Goal: Information Seeking & Learning: Understand process/instructions

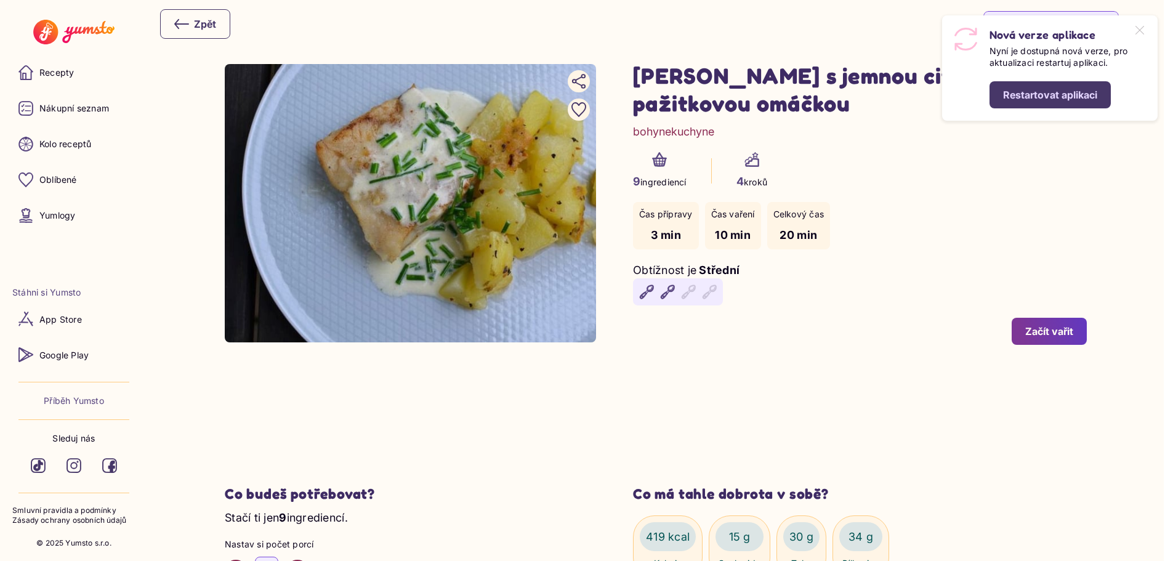
click at [947, 172] on div "9 ingrediencí 4 kroků" at bounding box center [860, 171] width 454 height 38
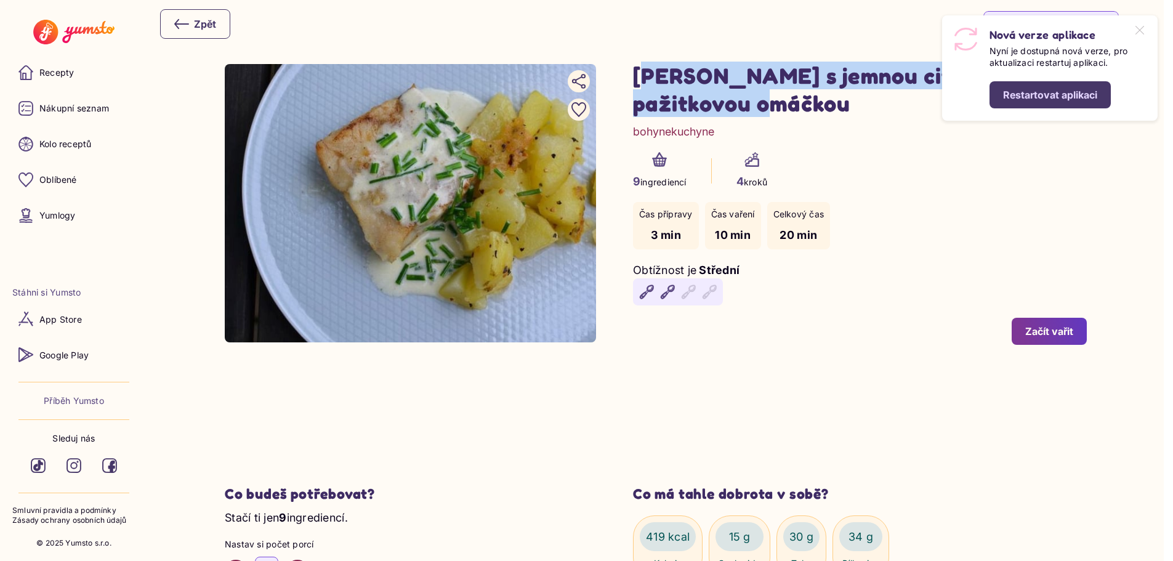
drag, startPoint x: 641, startPoint y: 79, endPoint x: 752, endPoint y: 106, distance: 114.1
click at [752, 106] on h1 "[PERSON_NAME] s jemnou citronovo pažitkovou omáčkou" at bounding box center [860, 89] width 454 height 55
copy h1 "[PERSON_NAME] s jemnou citronovo pažitkovou omáčkou"
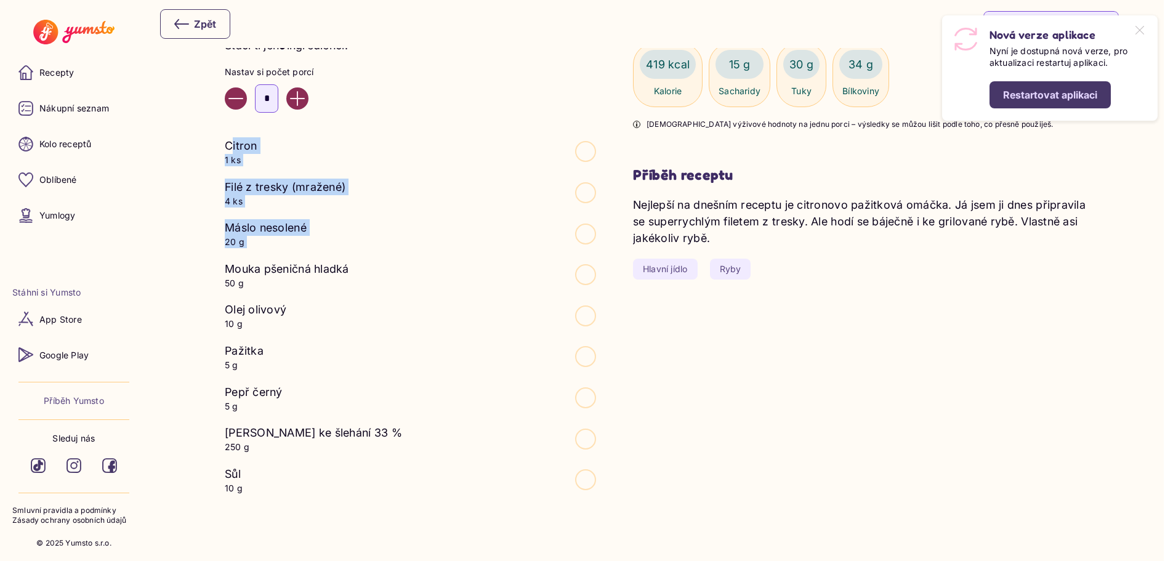
scroll to position [492, 0]
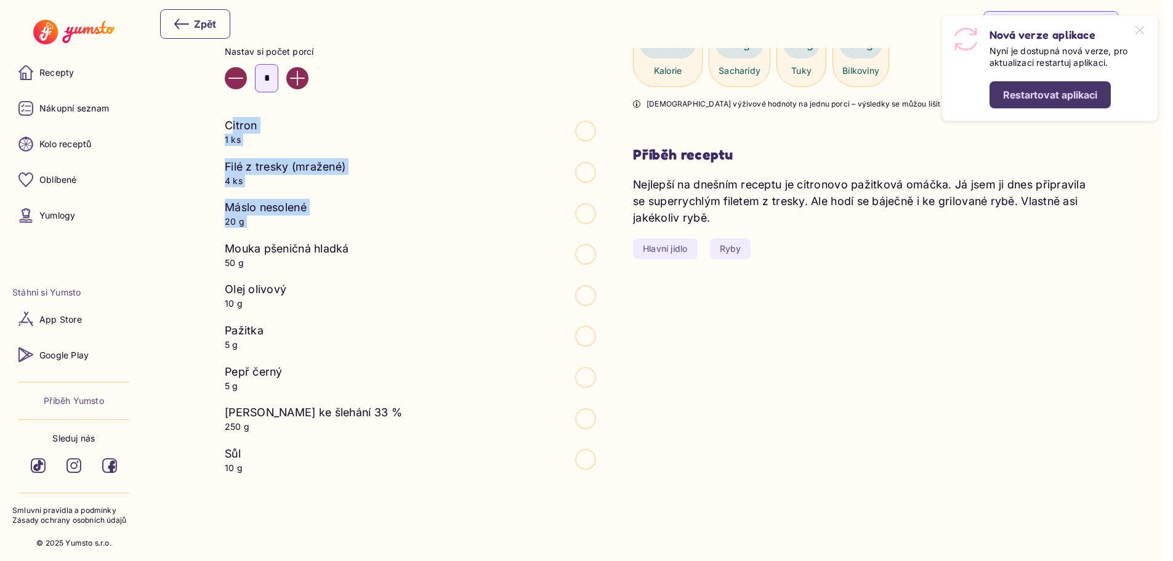
drag, startPoint x: 225, startPoint y: 252, endPoint x: 307, endPoint y: 456, distance: 220.4
copy ul "Citron 1 ks Filé z tresky (mražené) 4 ks Máslo nesolené 20 g Mouka pšeničná hla…"
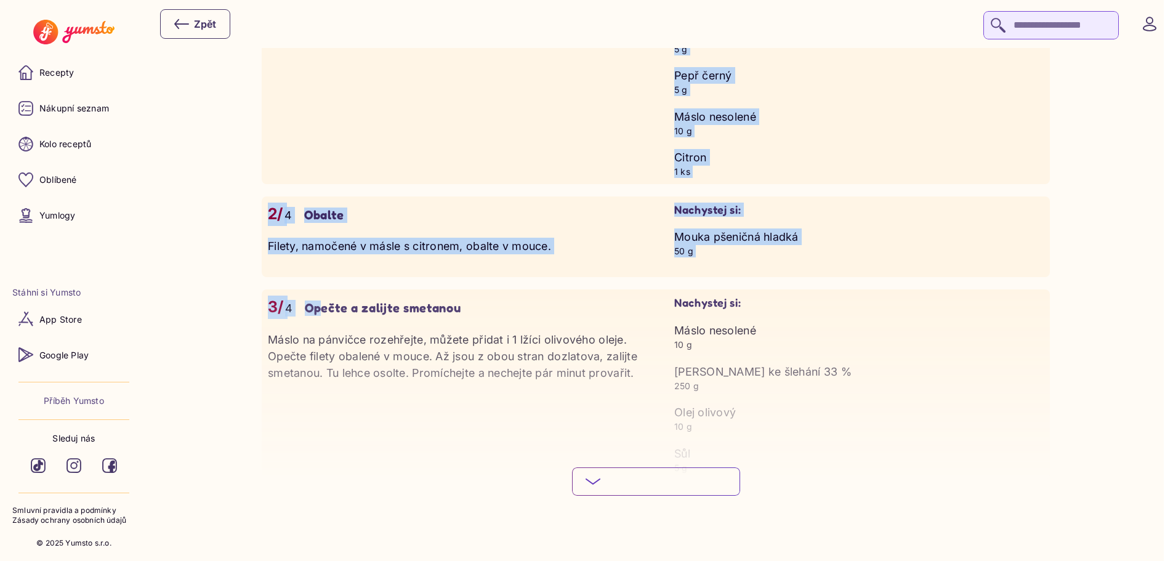
scroll to position [1354, 0]
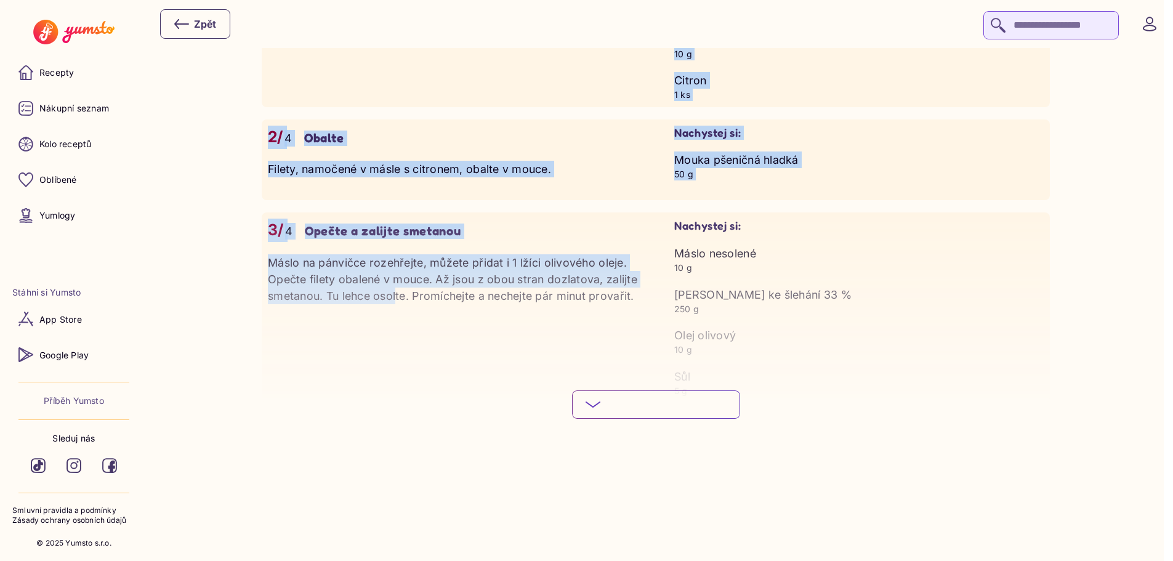
drag, startPoint x: 267, startPoint y: 199, endPoint x: 406, endPoint y: 315, distance: 180.6
click at [406, 315] on div "1/ 4 Připravte filety Rybí filety ochuťte solí a pepřem, z obou stran. V pánvič…" at bounding box center [656, 139] width 788 height 527
click at [617, 408] on button "Podívej se na celý postup Skryj podrobný postup" at bounding box center [656, 404] width 168 height 28
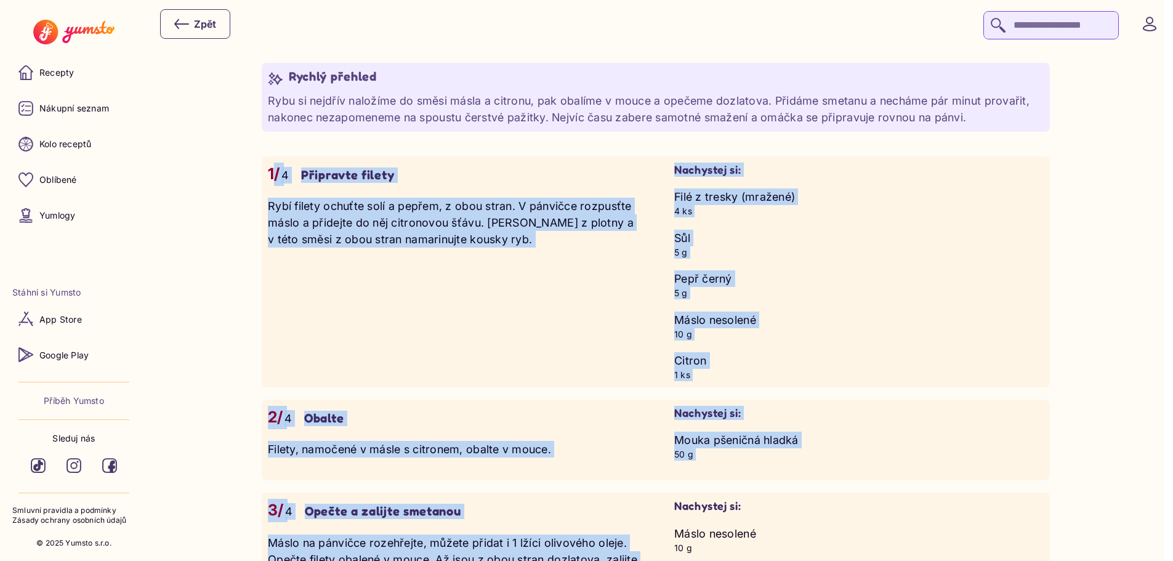
scroll to position [1047, 0]
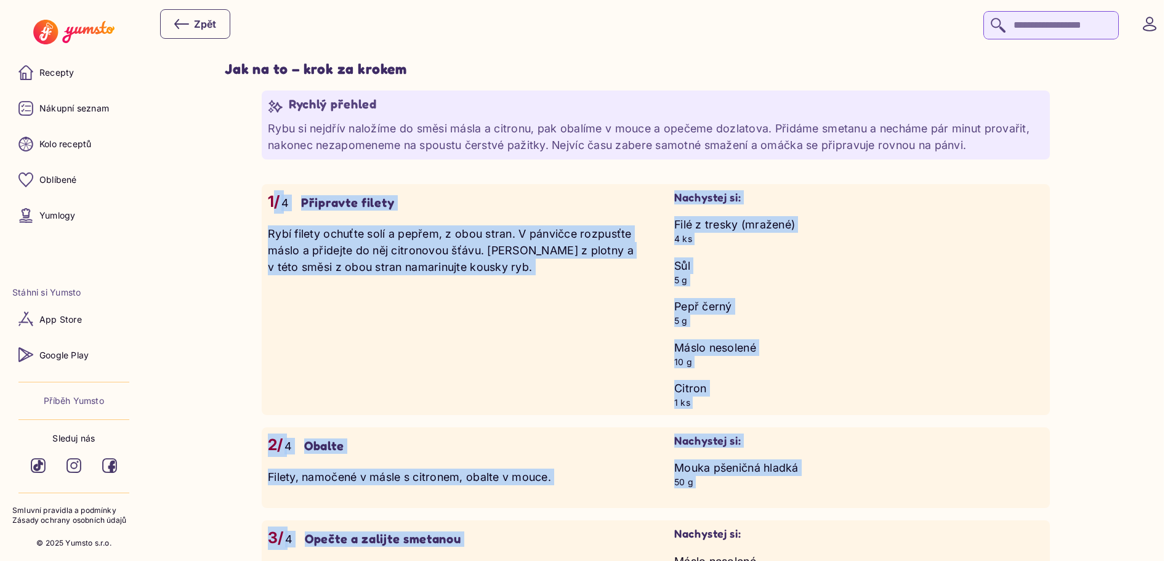
drag, startPoint x: 640, startPoint y: 345, endPoint x: 271, endPoint y: 199, distance: 397.1
click at [271, 199] on div "1/ 4 Připravte filety Rybí filety ochuťte solí a pepřem, z obou stran. V pánvič…" at bounding box center [656, 494] width 788 height 620
copy div "1/ 4 Připravte filety Rybí filety ochuťte solí a pepřem, z obou stran. V pánvič…"
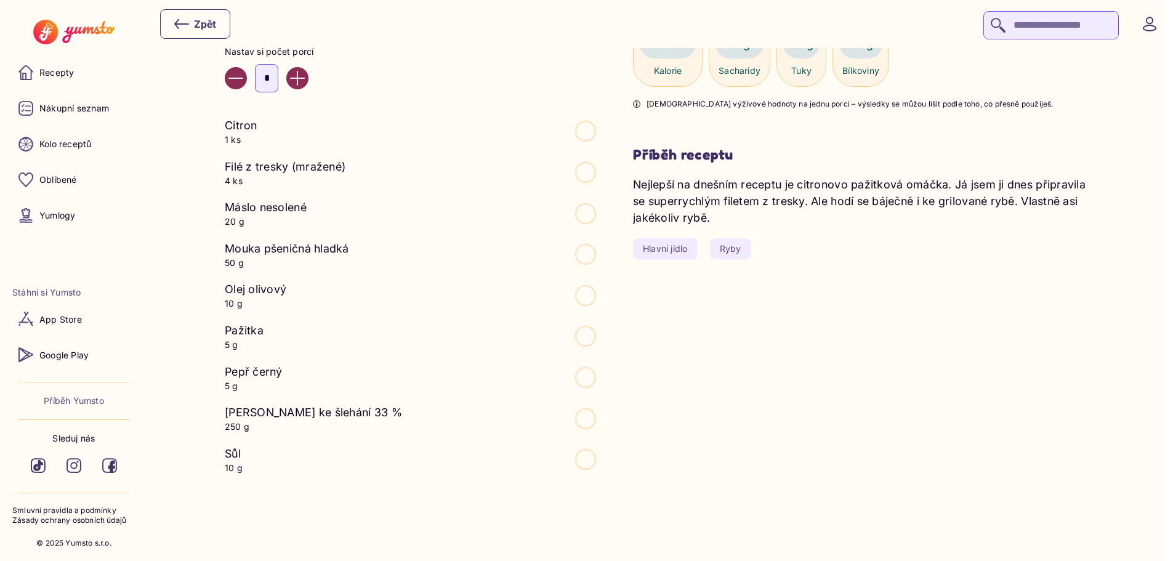
scroll to position [185, 0]
